Goal: Browse casually

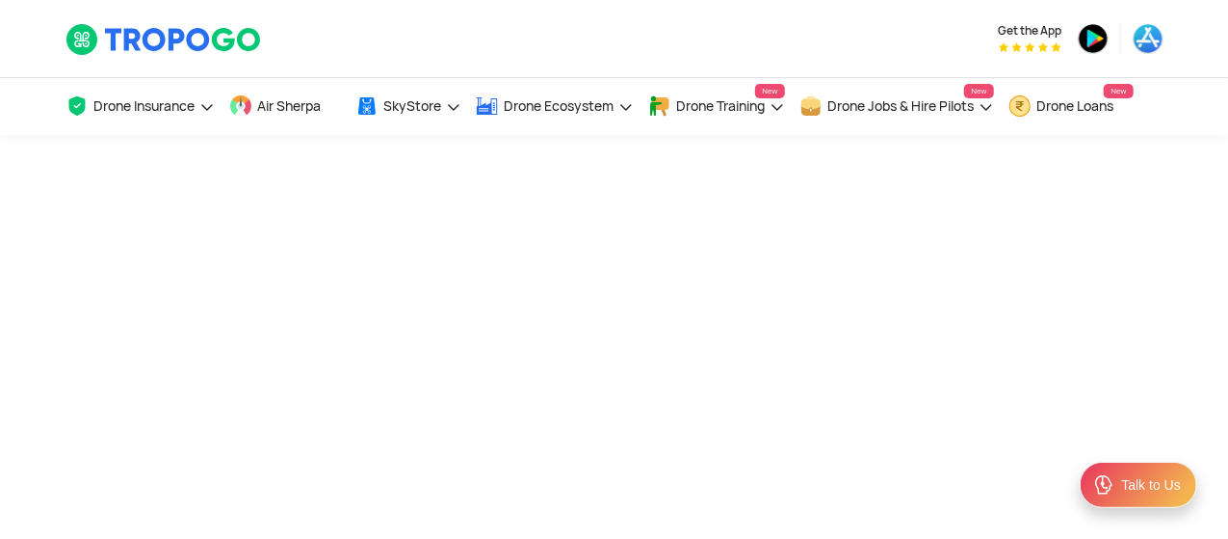
click at [434, 411] on div at bounding box center [614, 376] width 1228 height 482
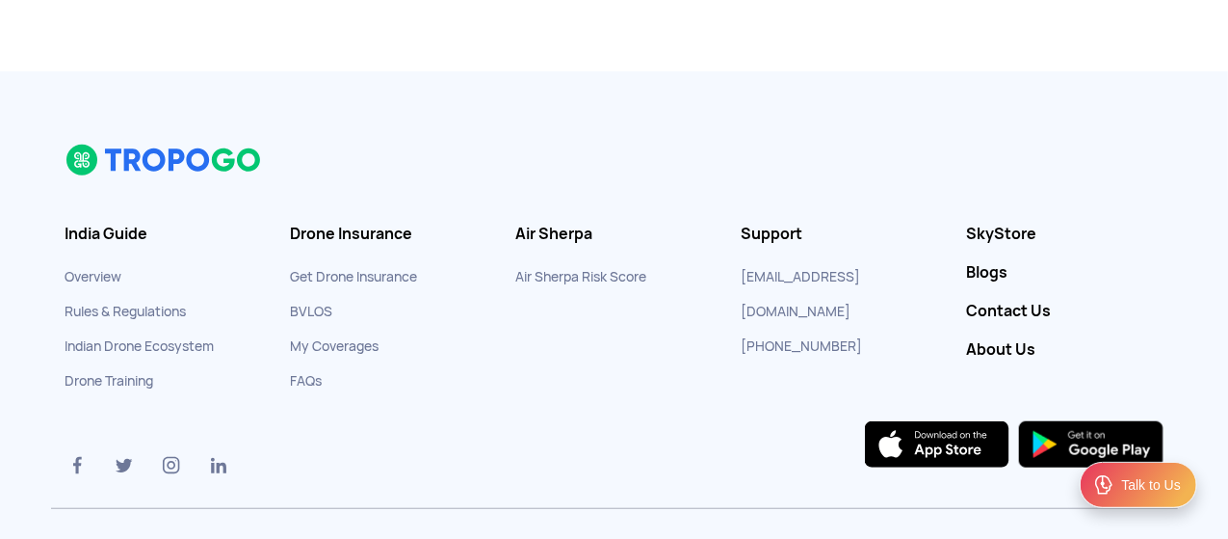
scroll to position [39, 0]
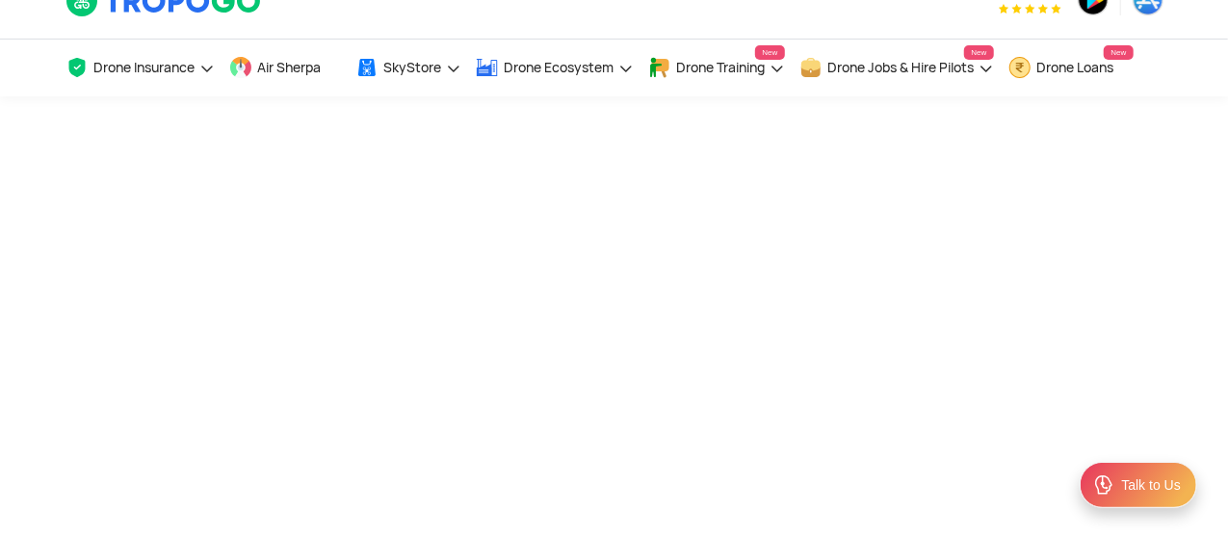
click at [616, 340] on div at bounding box center [614, 337] width 1228 height 482
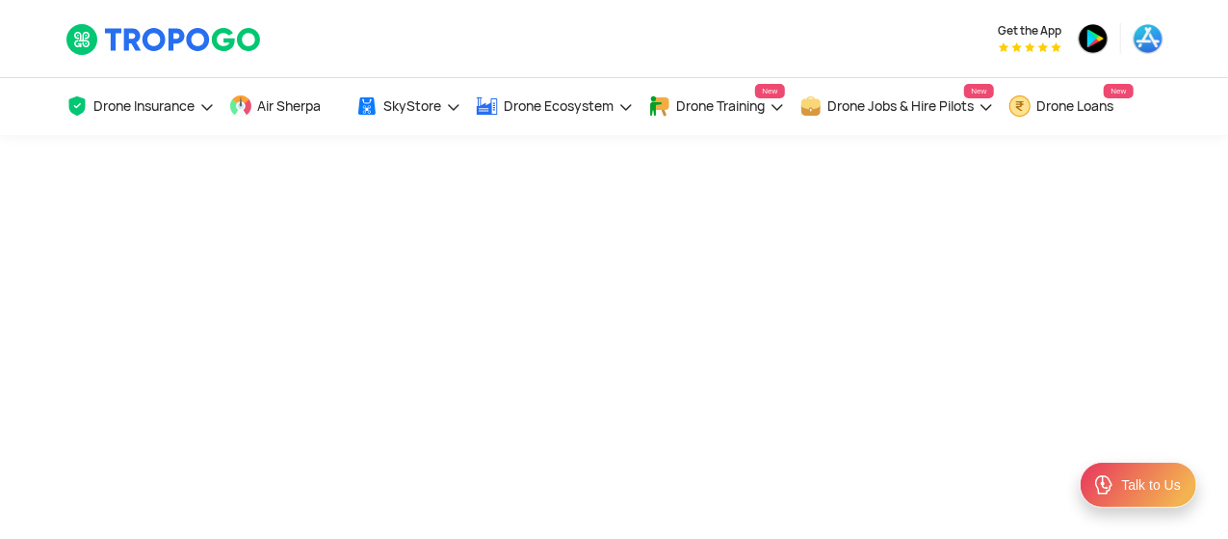
click at [705, 435] on div at bounding box center [614, 376] width 1228 height 482
click at [622, 351] on div at bounding box center [614, 376] width 1228 height 482
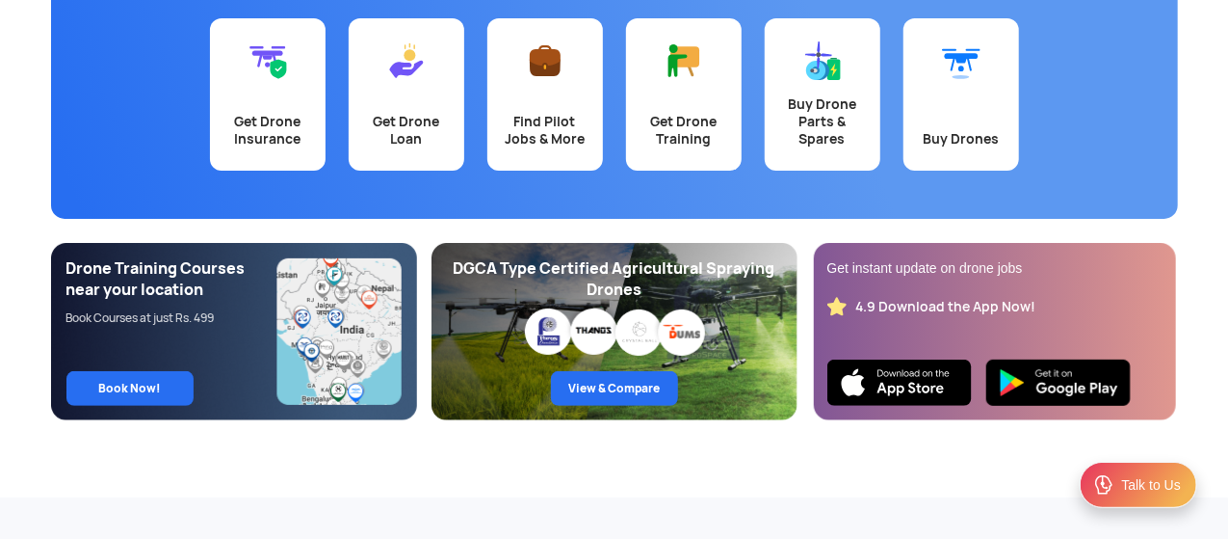
scroll to position [99, 0]
